Goal: Task Accomplishment & Management: Use online tool/utility

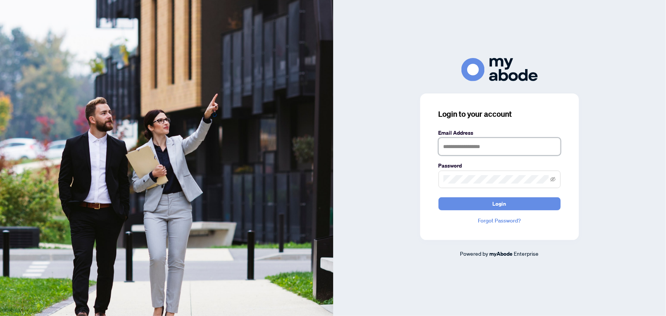
type input "**********"
click at [515, 201] on button "Login" at bounding box center [500, 203] width 122 height 13
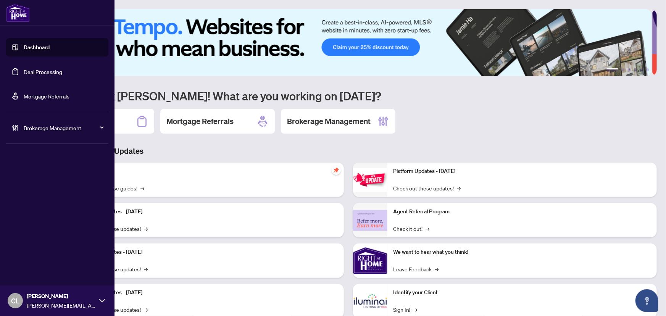
click at [28, 71] on link "Deal Processing" at bounding box center [43, 71] width 39 height 7
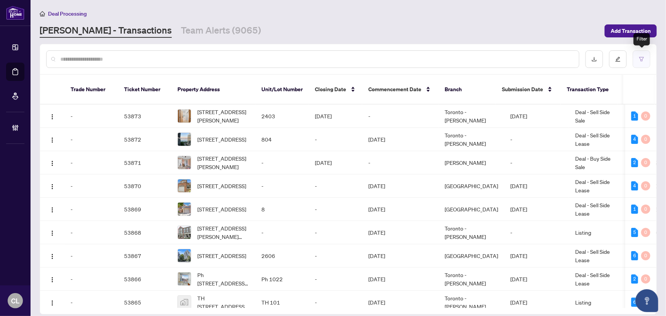
click at [643, 58] on icon "filter" at bounding box center [641, 58] width 5 height 5
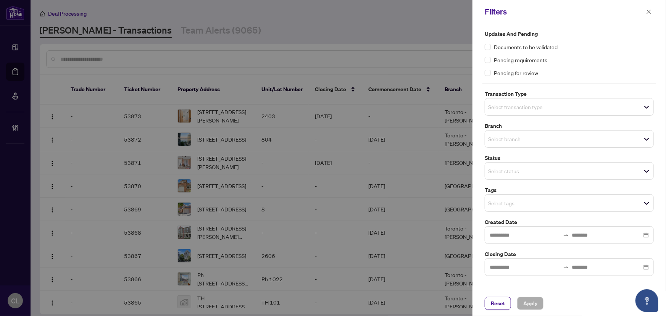
click at [498, 109] on input "search" at bounding box center [514, 106] width 53 height 9
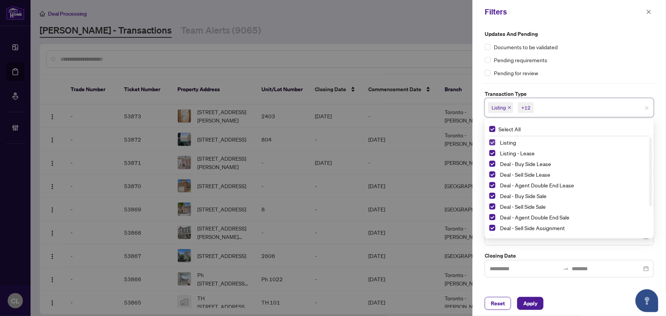
click at [491, 144] on span "Select Listing" at bounding box center [492, 142] width 6 height 6
click at [490, 151] on span "Select Listing - Lease" at bounding box center [492, 153] width 6 height 6
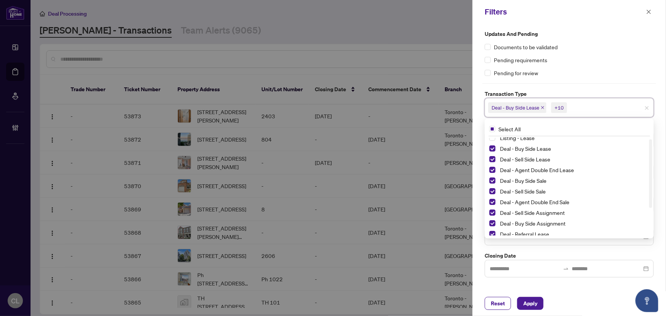
scroll to position [41, 0]
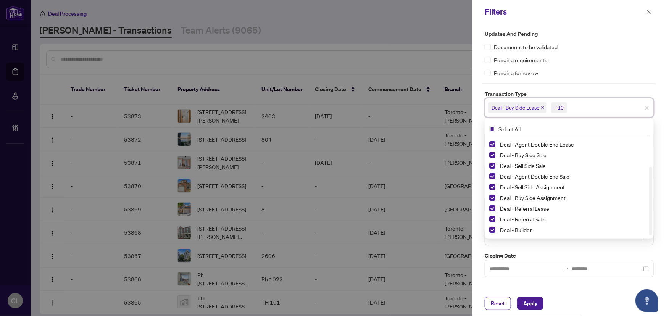
drag, startPoint x: 650, startPoint y: 165, endPoint x: 658, endPoint y: 221, distance: 57.1
click at [658, 221] on div "Updates and Pending Documents to be validated Pending requirements Pending for …" at bounding box center [570, 157] width 194 height 267
click at [493, 209] on span "Select Deal - Referral Lease" at bounding box center [492, 208] width 6 height 6
click at [492, 216] on div "Deal - Referral Sale" at bounding box center [569, 219] width 160 height 9
click at [492, 219] on span "Select Deal - Referral Sale" at bounding box center [492, 219] width 6 height 6
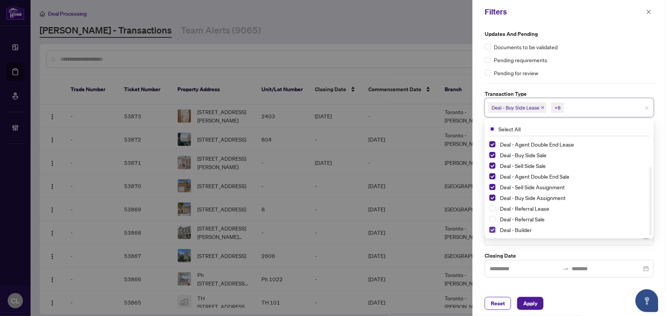
click at [492, 229] on span "Select Deal - Builder" at bounding box center [492, 230] width 6 height 6
click at [434, 60] on div at bounding box center [333, 158] width 666 height 316
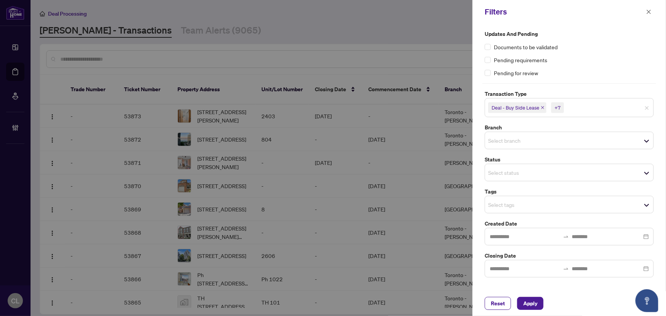
click at [495, 141] on input "search" at bounding box center [514, 140] width 53 height 9
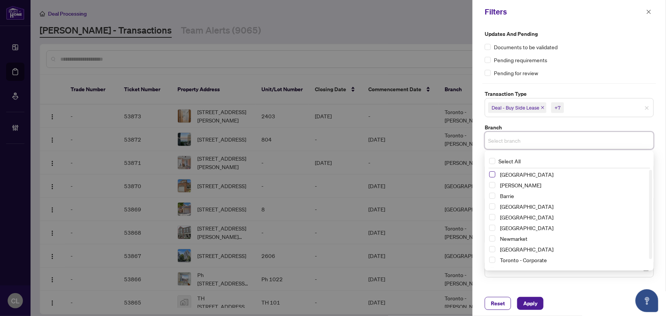
click at [493, 174] on span "Select Richmond Hill" at bounding box center [492, 174] width 6 height 6
click at [493, 186] on span "Select Vaughan" at bounding box center [492, 187] width 6 height 6
click at [491, 195] on span "Select Barrie" at bounding box center [492, 197] width 6 height 6
click at [492, 217] on span "Select Durham" at bounding box center [492, 219] width 6 height 6
click at [492, 240] on span "Select Newmarket" at bounding box center [492, 240] width 6 height 6
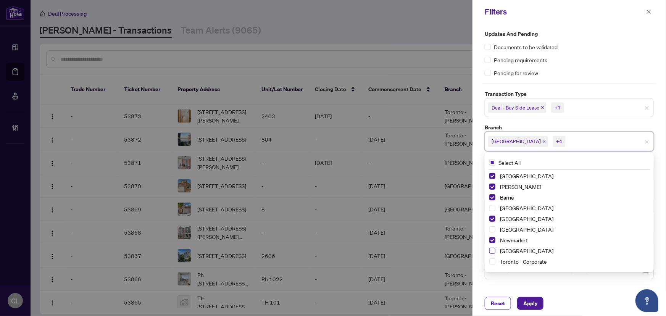
click at [492, 252] on span "Select Ottawa" at bounding box center [492, 251] width 6 height 6
click at [442, 48] on div at bounding box center [333, 158] width 666 height 316
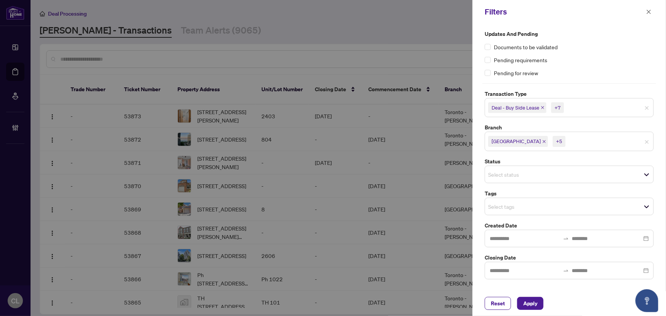
click at [495, 174] on input "search" at bounding box center [514, 174] width 53 height 9
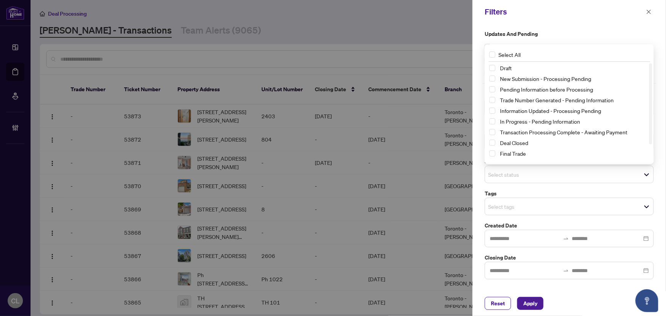
click at [441, 32] on div at bounding box center [333, 158] width 666 height 316
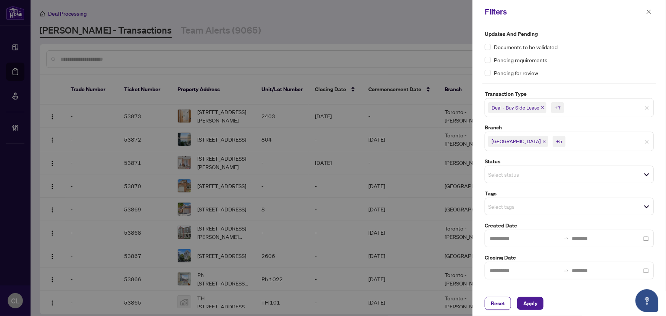
click at [504, 211] on div "Select tags" at bounding box center [569, 207] width 169 height 18
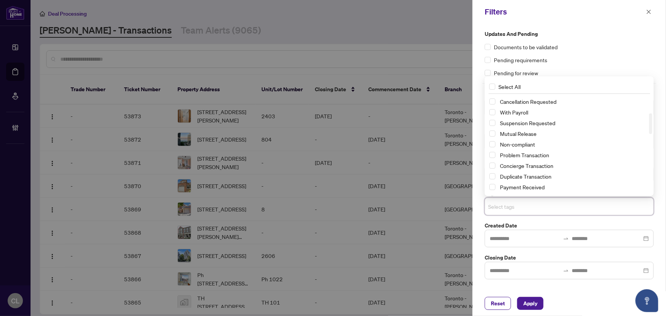
scroll to position [0, 0]
click at [493, 120] on span "Select Submitted for Review" at bounding box center [492, 121] width 6 height 6
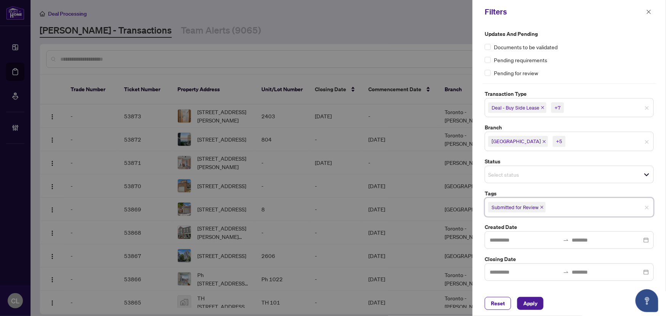
click at [440, 39] on div at bounding box center [333, 158] width 666 height 316
click at [527, 305] on span "Apply" at bounding box center [530, 303] width 14 height 12
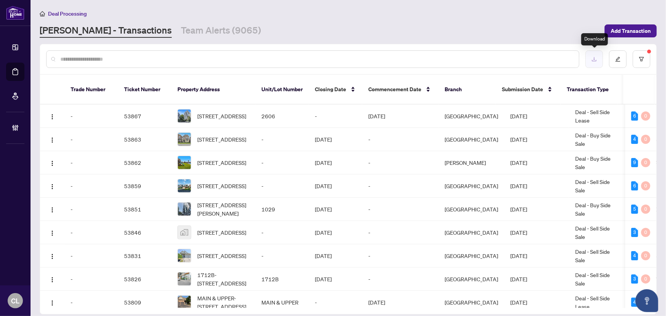
click at [595, 56] on icon "download" at bounding box center [594, 58] width 5 height 5
click at [648, 57] on button "button" at bounding box center [642, 59] width 18 height 18
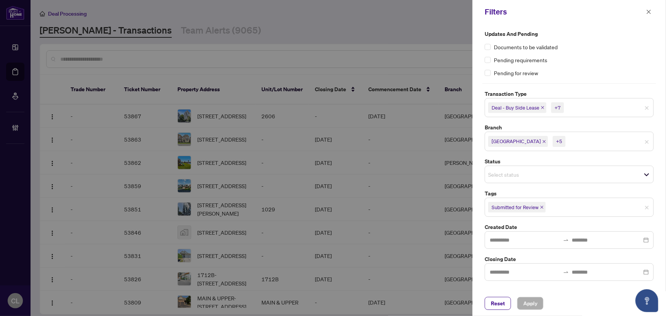
click at [393, 28] on div at bounding box center [333, 158] width 666 height 316
click at [644, 10] on div "Filters" at bounding box center [564, 11] width 159 height 11
click at [427, 16] on div at bounding box center [333, 158] width 666 height 316
click at [648, 10] on icon "close" at bounding box center [648, 11] width 5 height 5
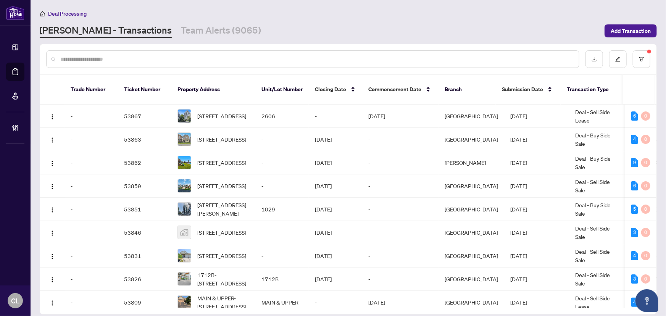
click at [311, 62] on input "text" at bounding box center [316, 59] width 513 height 8
click at [647, 53] on button "button" at bounding box center [642, 59] width 18 height 18
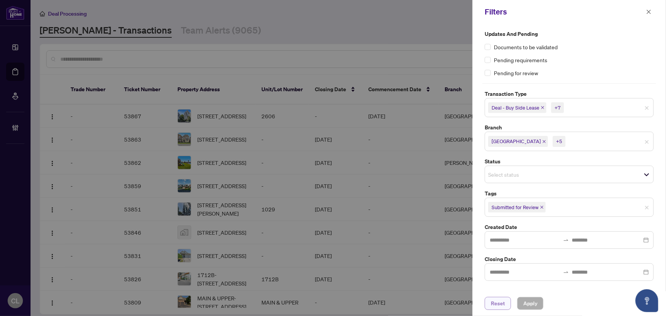
click at [500, 306] on span "Reset" at bounding box center [498, 303] width 14 height 12
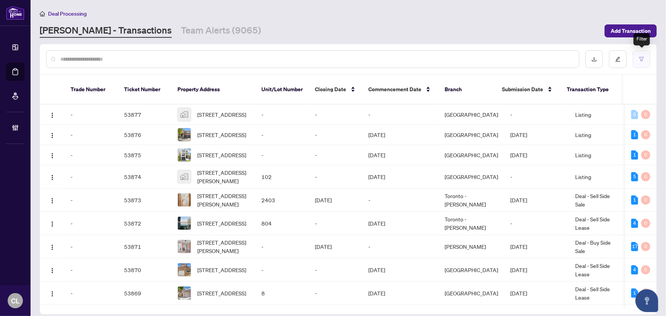
click at [637, 58] on button "button" at bounding box center [642, 59] width 18 height 18
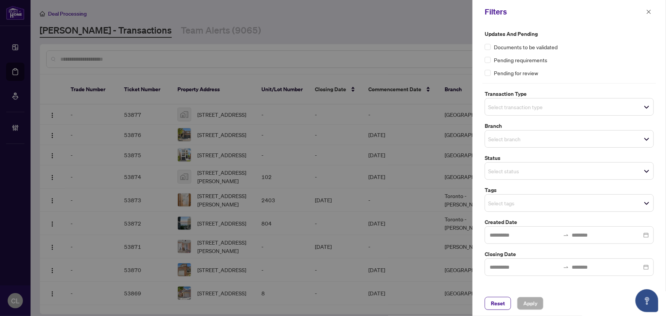
click at [521, 110] on input "search" at bounding box center [514, 106] width 53 height 9
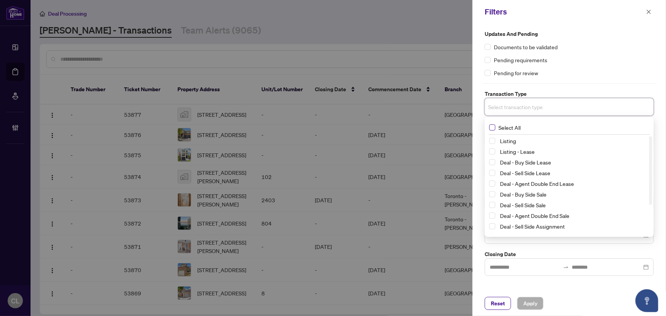
click at [496, 127] on span "Select All" at bounding box center [509, 127] width 28 height 8
click at [494, 144] on span "Select Listing" at bounding box center [492, 142] width 6 height 6
click at [494, 152] on span "Select Listing - Lease" at bounding box center [492, 153] width 6 height 6
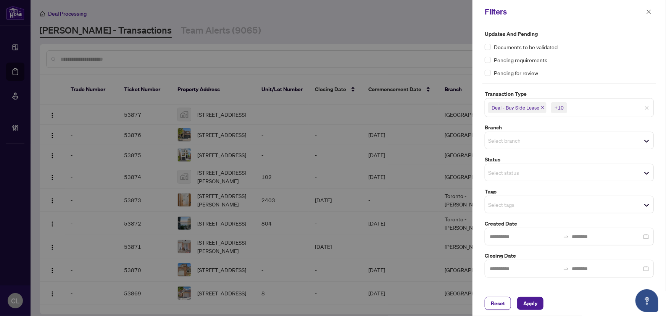
click at [429, 62] on div at bounding box center [333, 158] width 666 height 316
click at [504, 139] on input "search" at bounding box center [514, 140] width 53 height 9
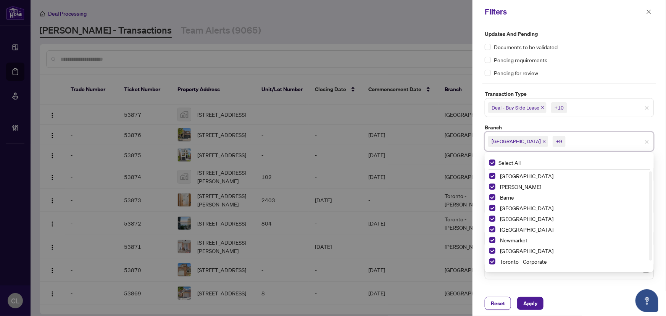
click at [447, 40] on div at bounding box center [333, 158] width 666 height 316
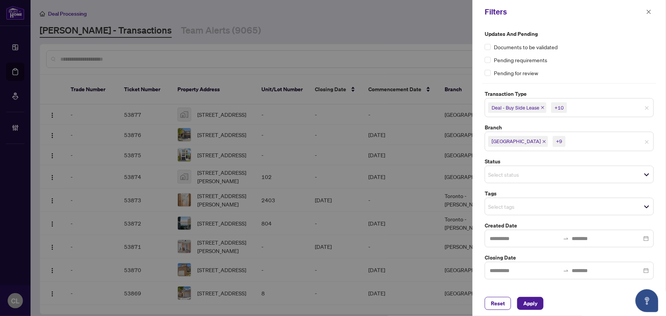
click at [506, 205] on input "search" at bounding box center [514, 206] width 53 height 9
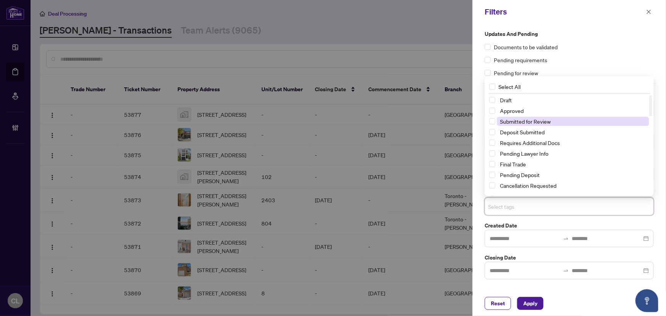
click at [540, 120] on span "Submitted for Review" at bounding box center [525, 121] width 51 height 7
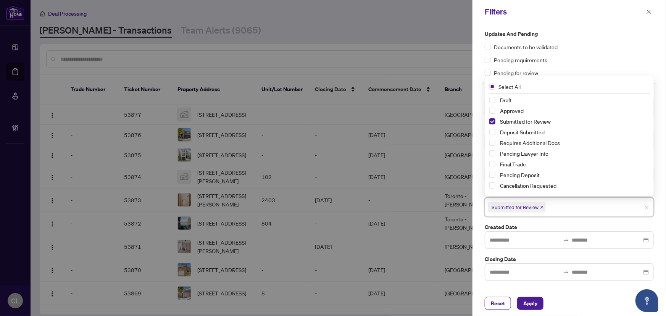
click at [454, 44] on div at bounding box center [333, 158] width 666 height 316
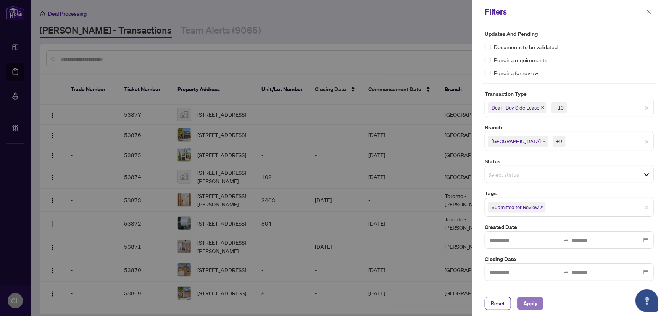
click at [531, 302] on span "Apply" at bounding box center [530, 303] width 14 height 12
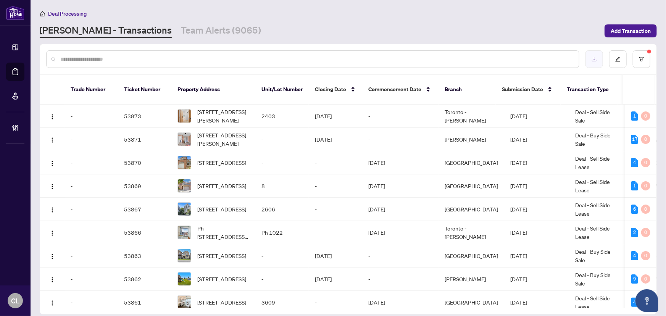
click at [595, 56] on icon "download" at bounding box center [594, 58] width 5 height 5
click at [594, 58] on icon "download" at bounding box center [594, 59] width 5 height 4
